Goal: Information Seeking & Learning: Understand process/instructions

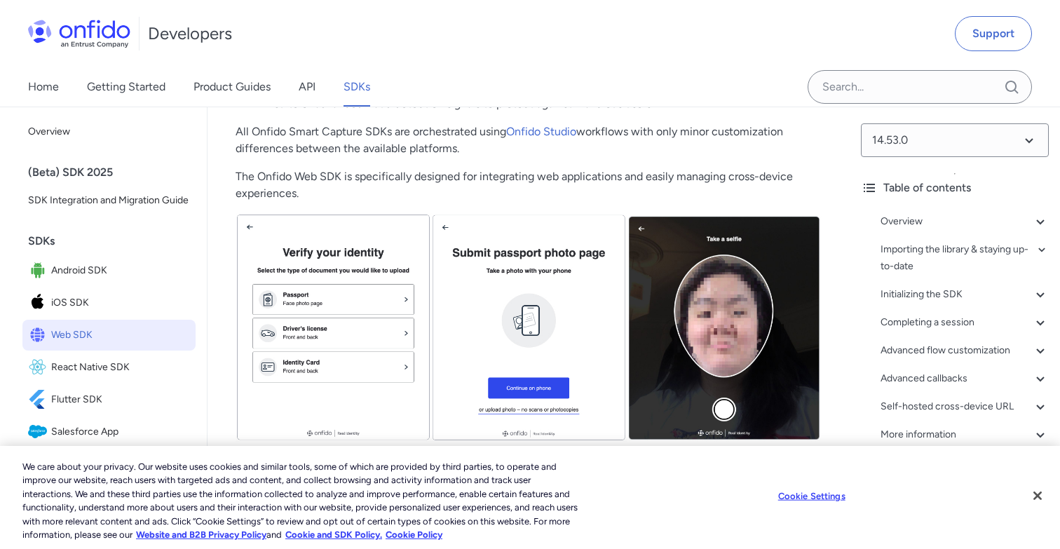
scroll to position [407, 0]
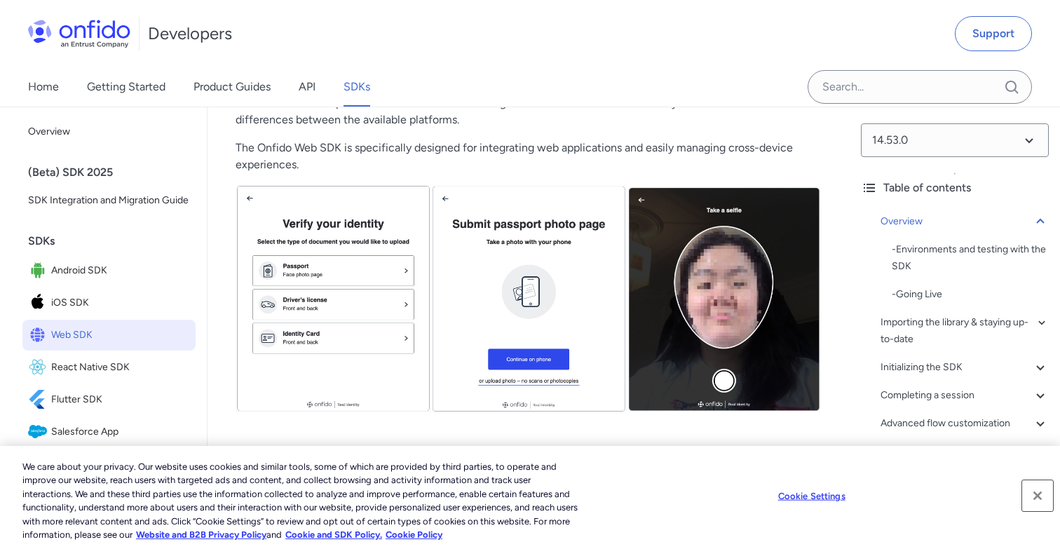
click at [1040, 497] on button "Close" at bounding box center [1037, 495] width 31 height 31
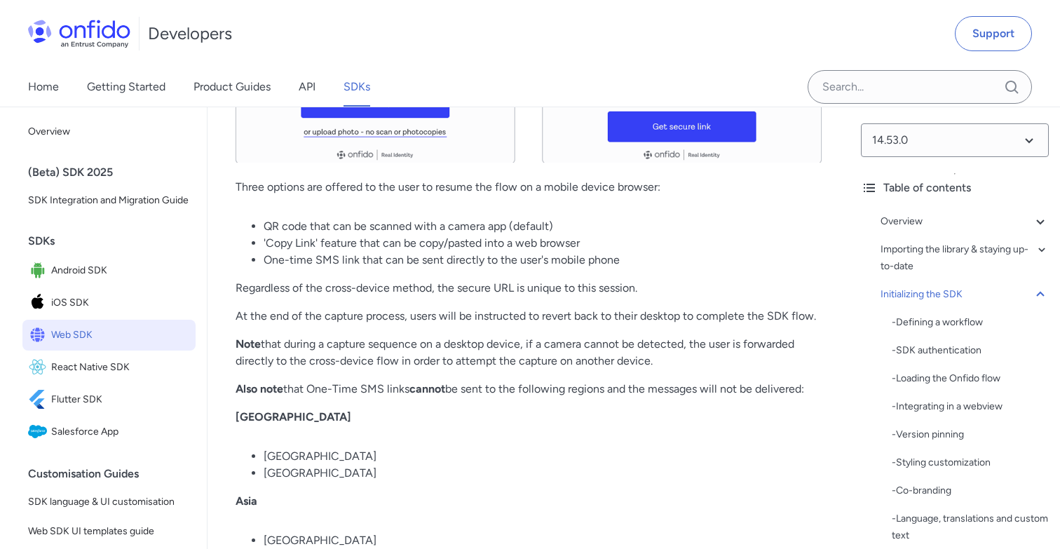
scroll to position [10151, 0]
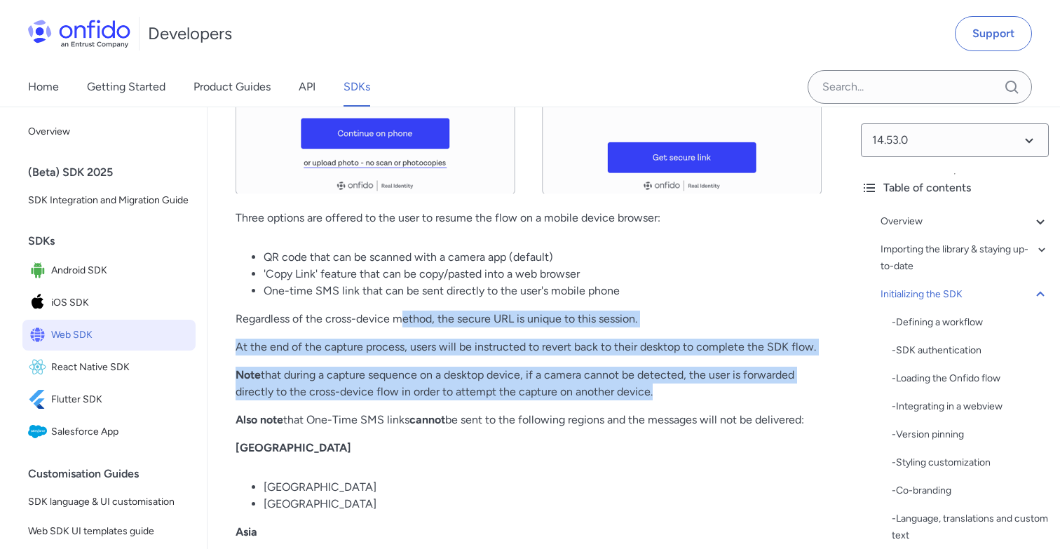
drag, startPoint x: 402, startPoint y: 205, endPoint x: 467, endPoint y: 289, distance: 106.4
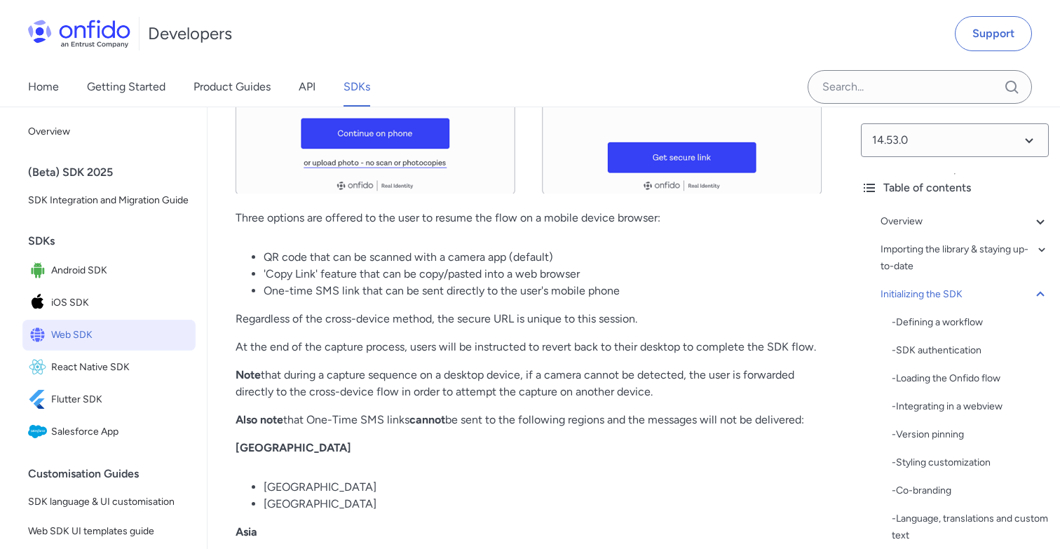
click at [486, 411] on p "Also note that One-Time SMS links cannot be sent to the following regions and t…" at bounding box center [528, 419] width 586 height 17
drag, startPoint x: 442, startPoint y: 228, endPoint x: 512, endPoint y: 315, distance: 111.1
click at [538, 439] on p "[GEOGRAPHIC_DATA]" at bounding box center [528, 447] width 586 height 17
drag, startPoint x: 487, startPoint y: 301, endPoint x: 539, endPoint y: 314, distance: 53.5
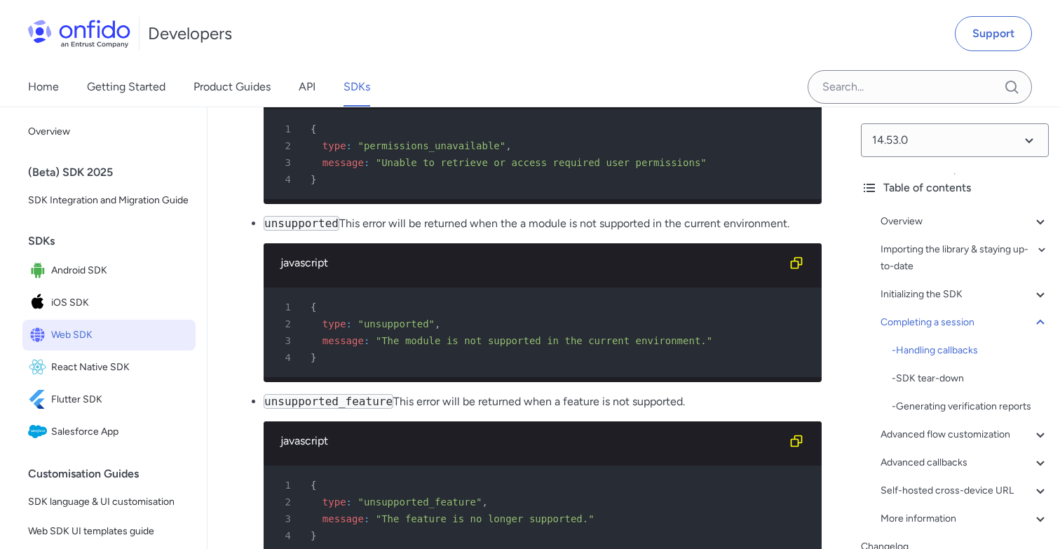
scroll to position [15673, 0]
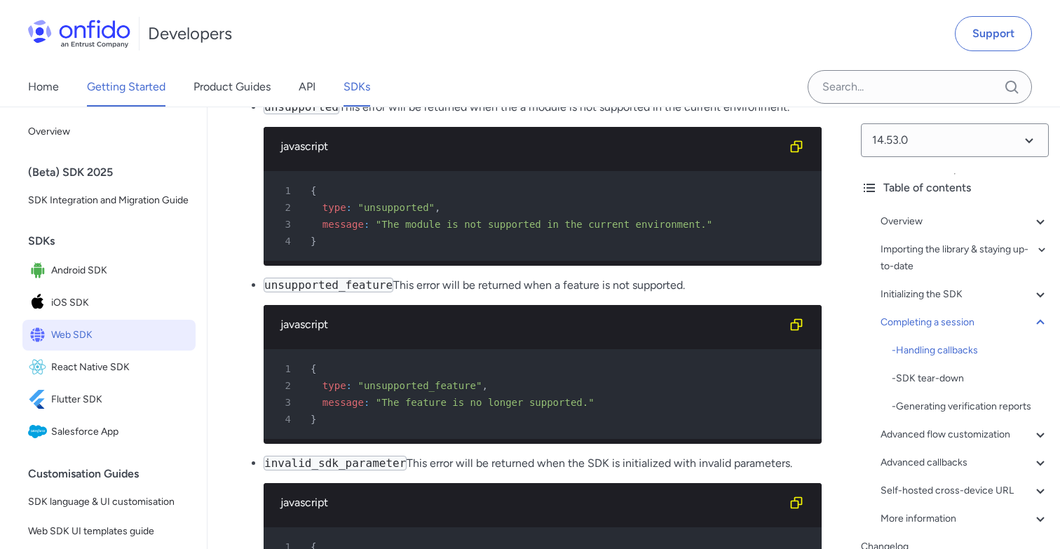
click at [112, 92] on link "Getting Started" at bounding box center [126, 86] width 78 height 39
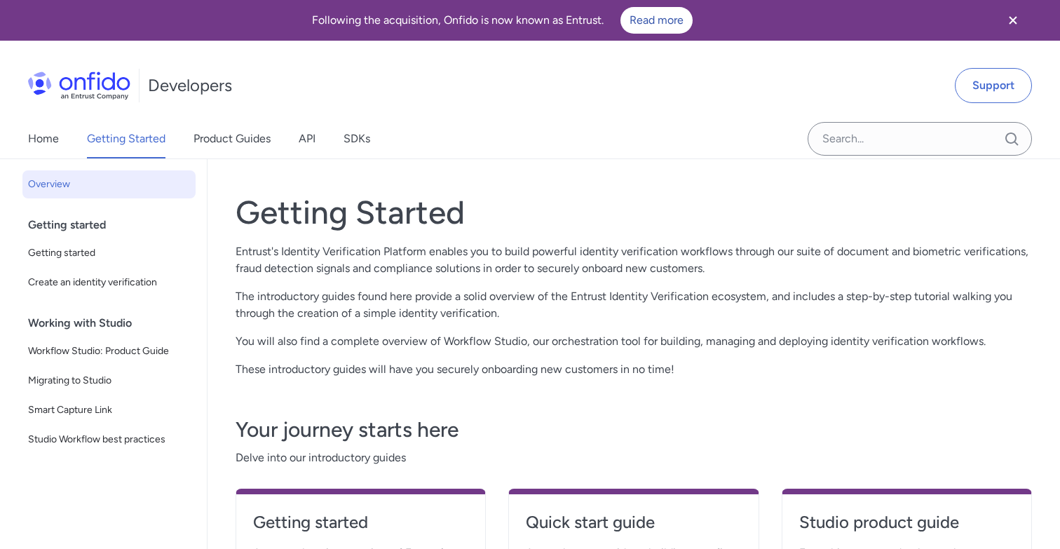
click at [90, 229] on div "Getting started" at bounding box center [114, 225] width 173 height 28
click at [78, 224] on div "Getting started" at bounding box center [114, 225] width 173 height 28
click at [52, 142] on link "Home" at bounding box center [43, 138] width 31 height 39
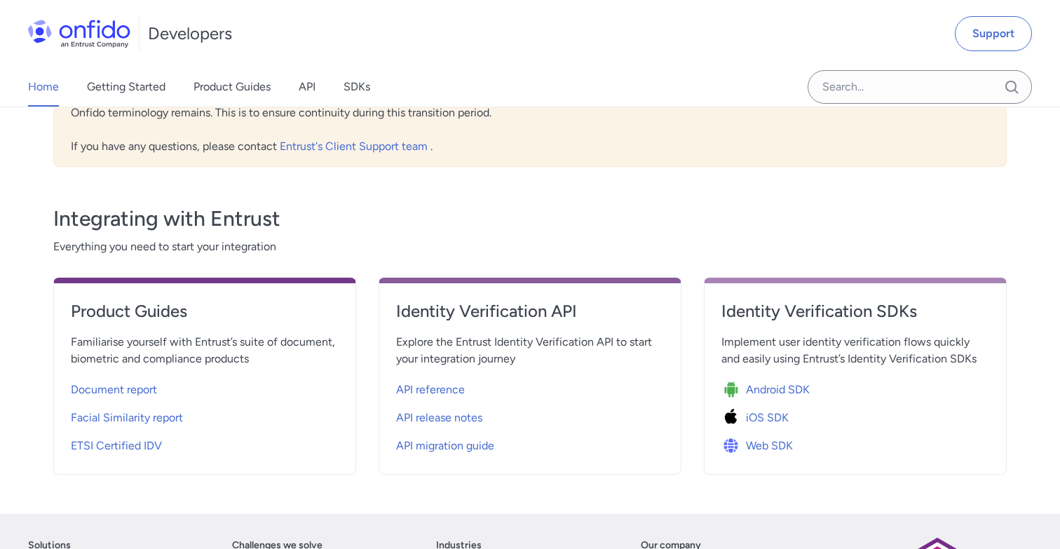
scroll to position [484, 0]
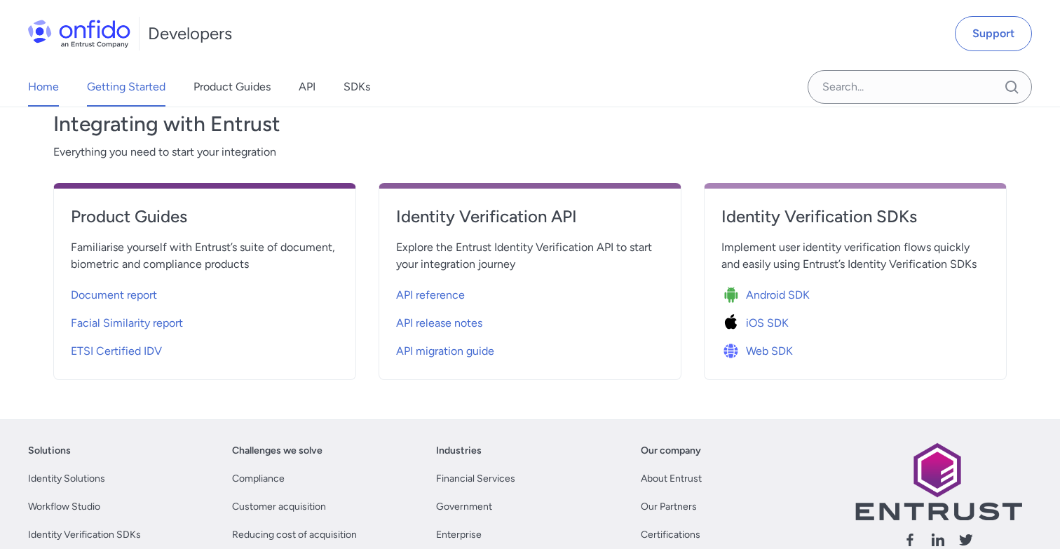
click at [118, 93] on link "Getting Started" at bounding box center [126, 86] width 78 height 39
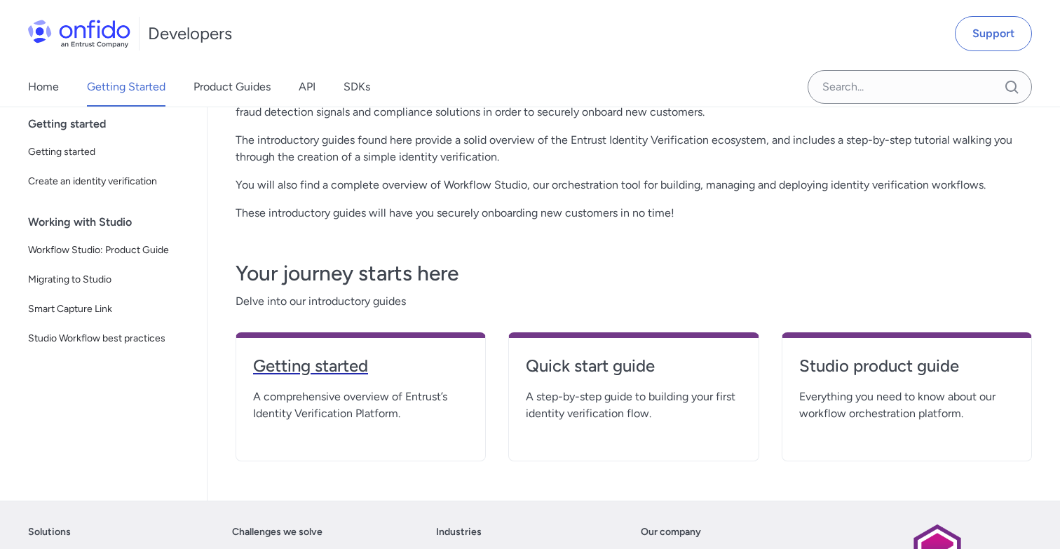
scroll to position [53, 0]
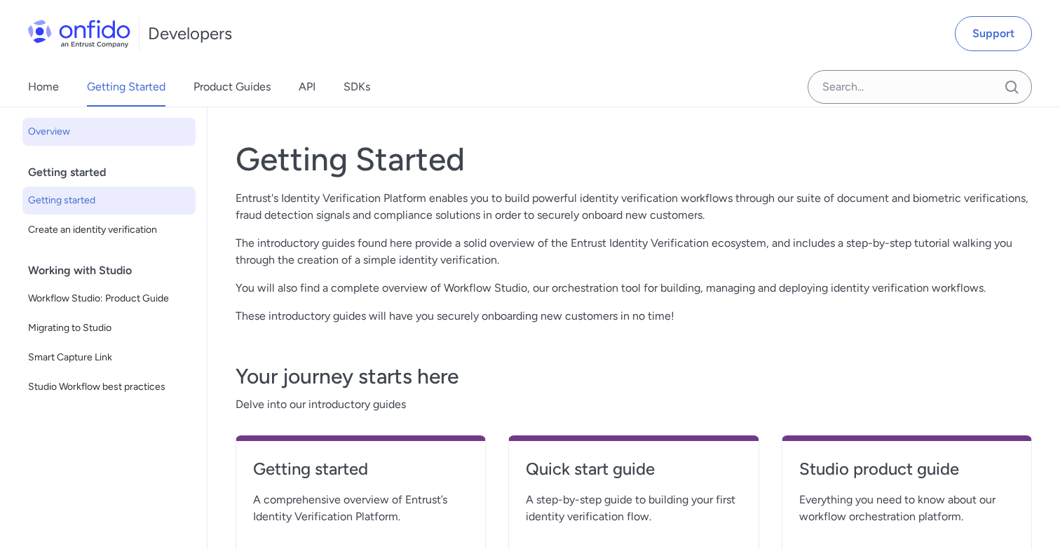
click at [73, 203] on span "Getting started" at bounding box center [109, 200] width 162 height 17
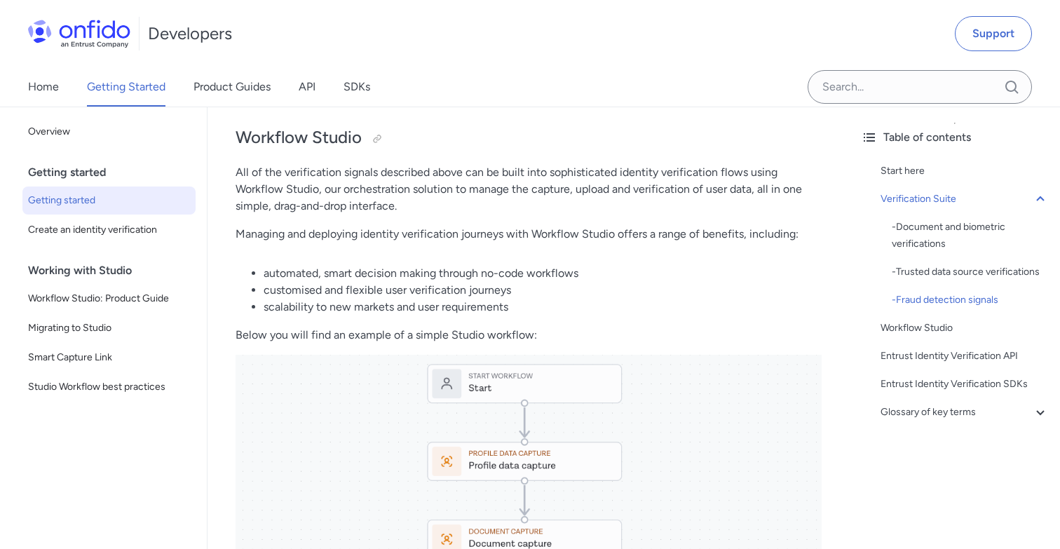
scroll to position [1719, 0]
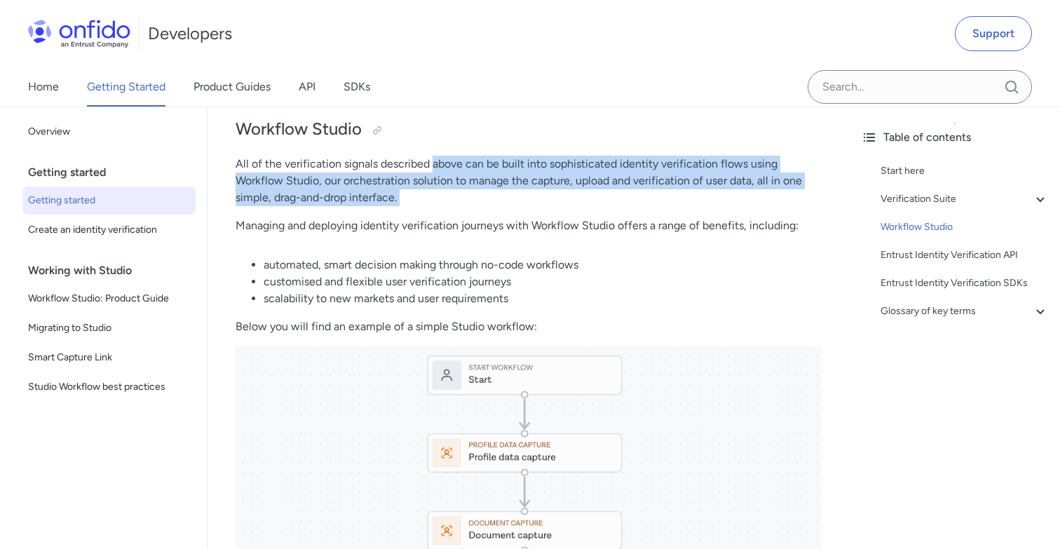
drag, startPoint x: 430, startPoint y: 253, endPoint x: 458, endPoint y: 298, distance: 52.9
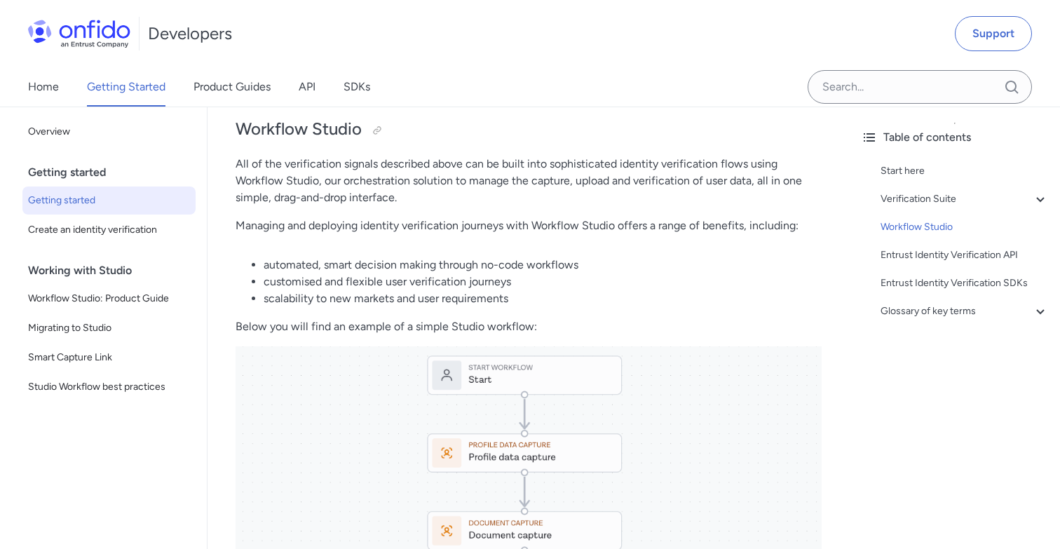
click at [476, 273] on li "automated, smart decision making through no-code workflows" at bounding box center [542, 264] width 558 height 17
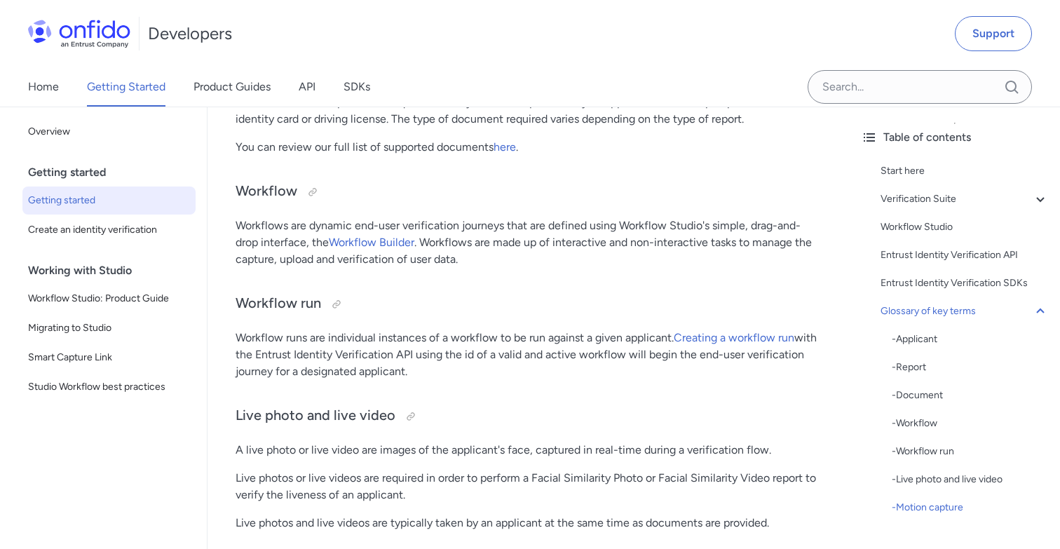
scroll to position [3667, 0]
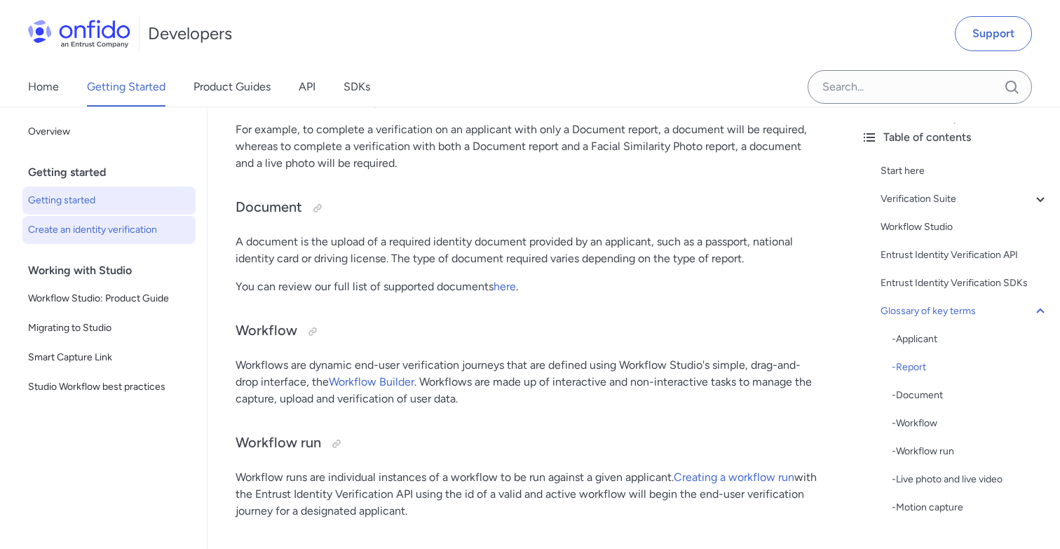
click at [125, 230] on span "Create an identity verification" at bounding box center [109, 229] width 162 height 17
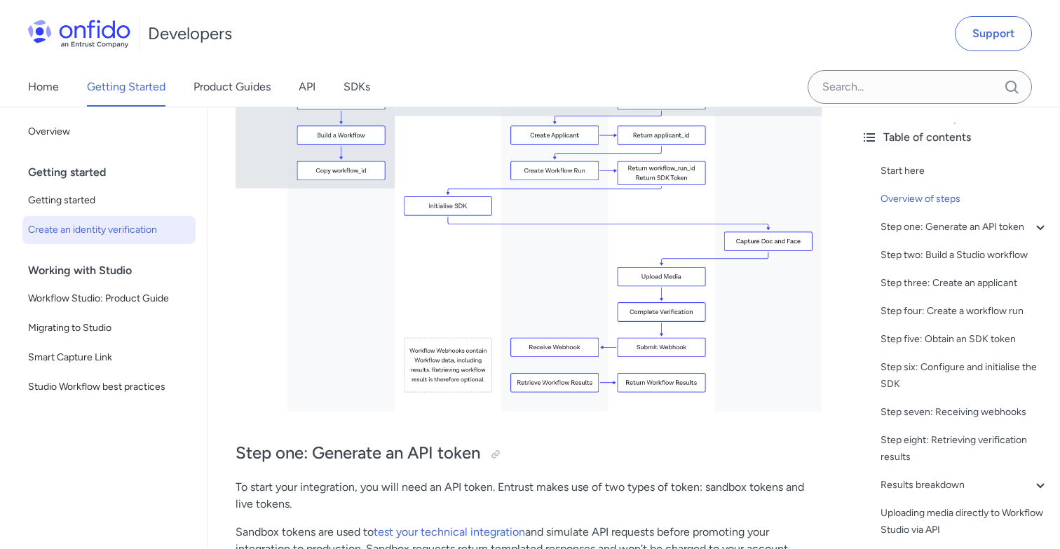
scroll to position [604, 0]
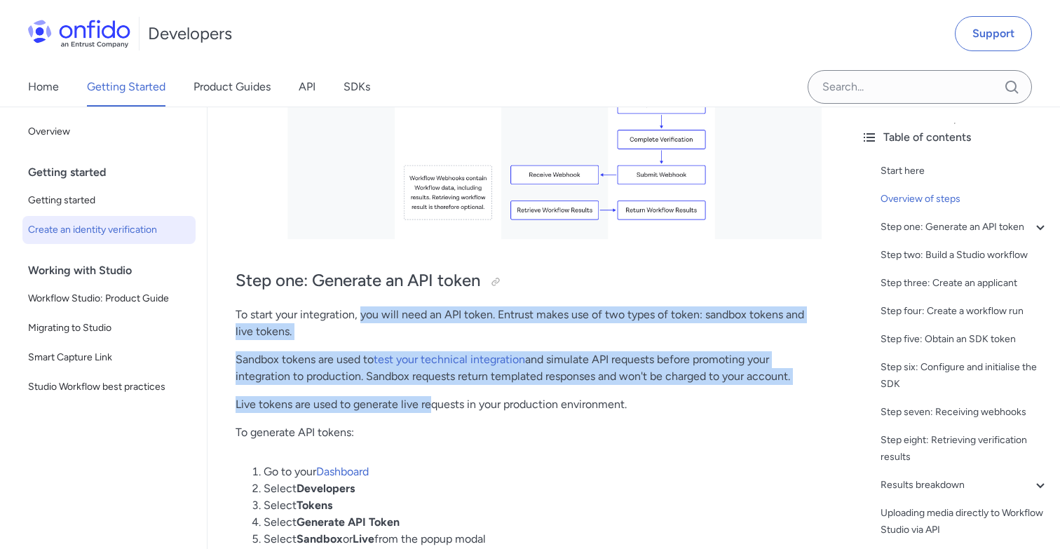
drag, startPoint x: 363, startPoint y: 310, endPoint x: 432, endPoint y: 411, distance: 121.5
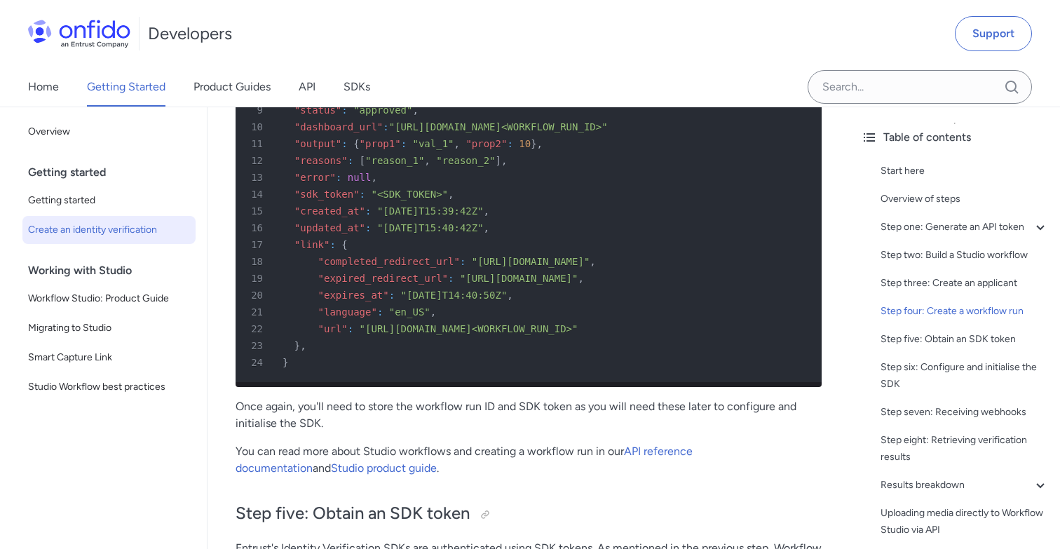
scroll to position [4236, 0]
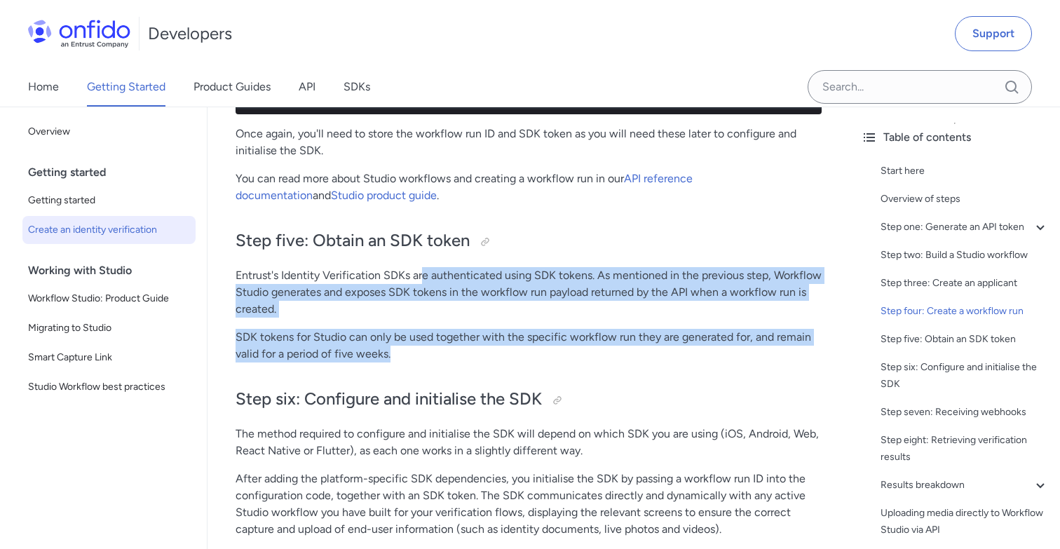
drag, startPoint x: 424, startPoint y: 285, endPoint x: 462, endPoint y: 357, distance: 82.1
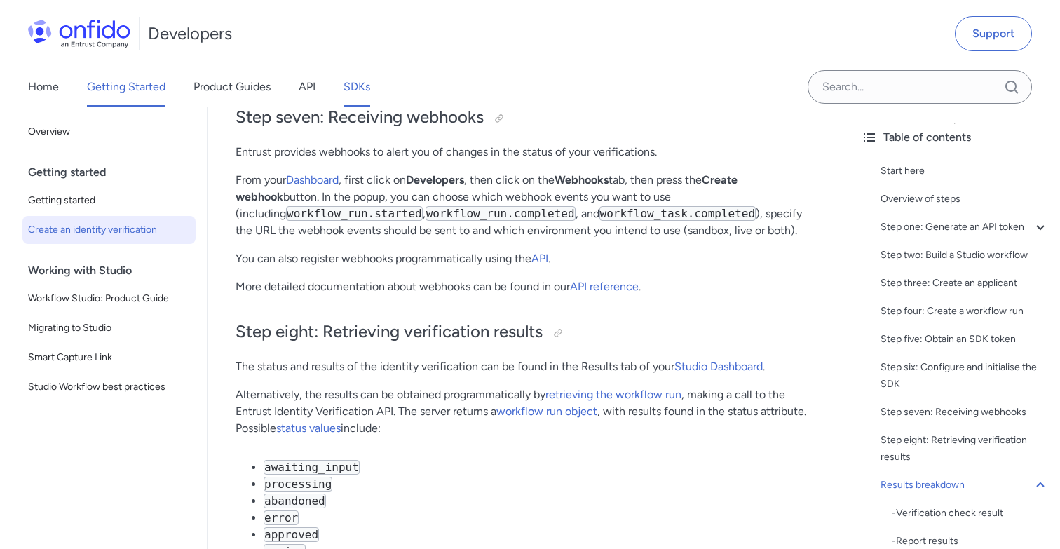
scroll to position [4802, 0]
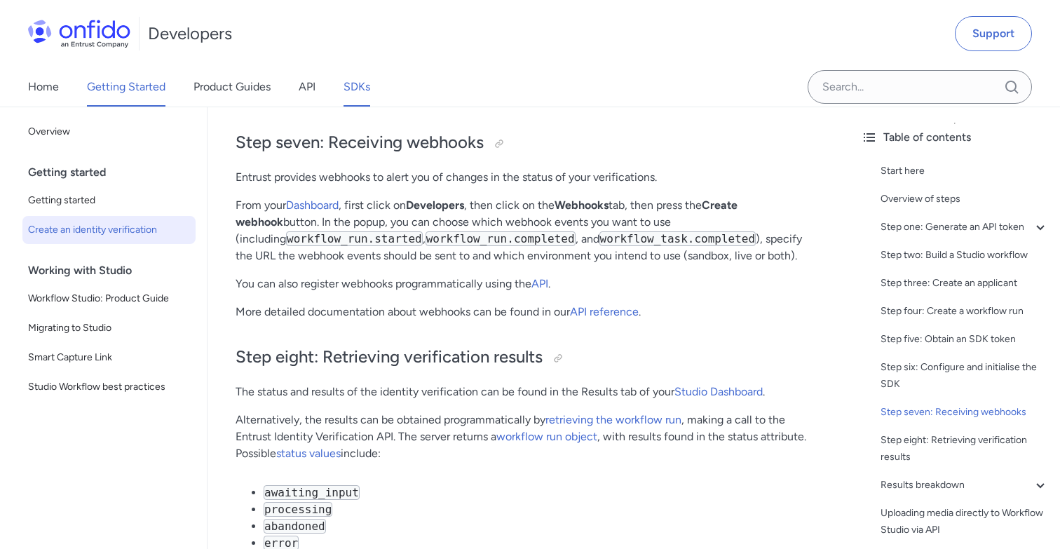
click at [360, 83] on link "SDKs" at bounding box center [356, 86] width 27 height 39
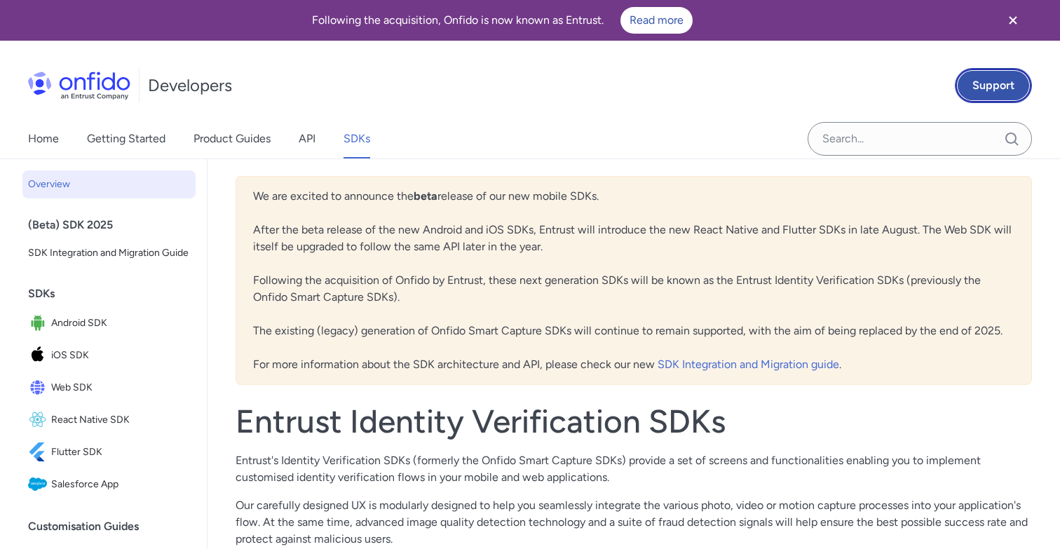
click at [994, 86] on link "Support" at bounding box center [992, 85] width 77 height 35
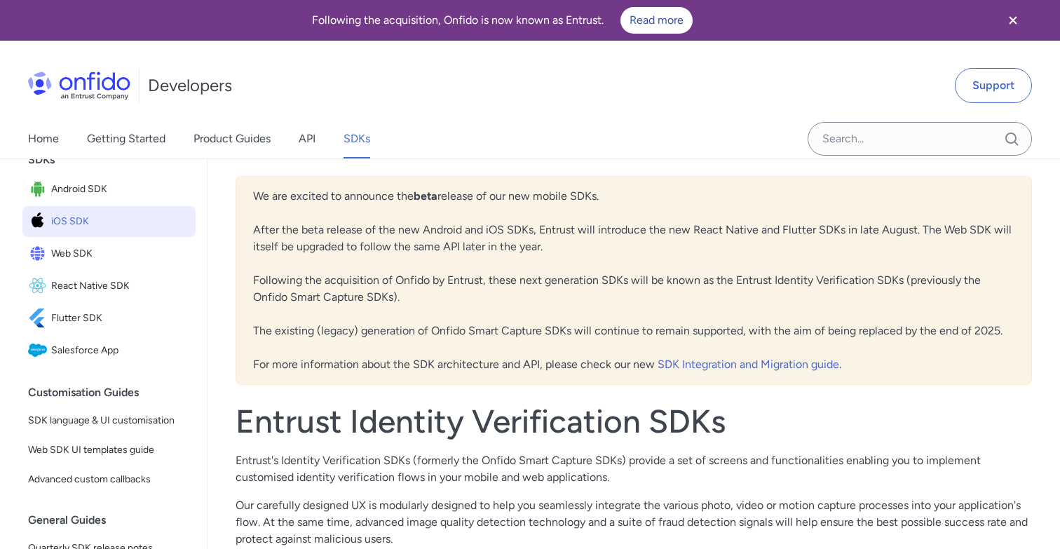
scroll to position [157, 0]
